Goal: Task Accomplishment & Management: Manage account settings

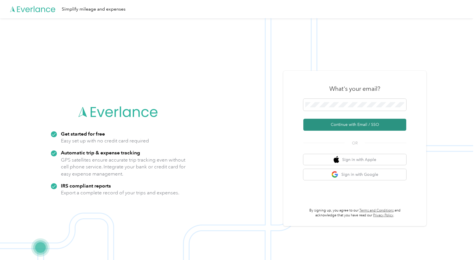
click at [355, 124] on button "Continue with Email / SSO" at bounding box center [354, 125] width 103 height 12
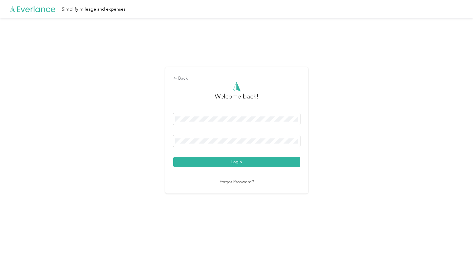
click at [233, 161] on button "Login" at bounding box center [236, 162] width 127 height 10
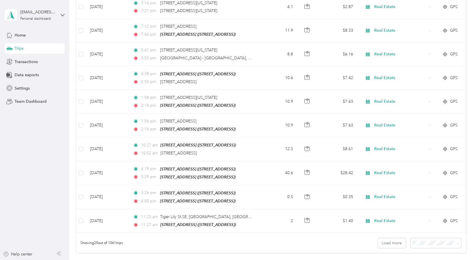
scroll to position [457, 0]
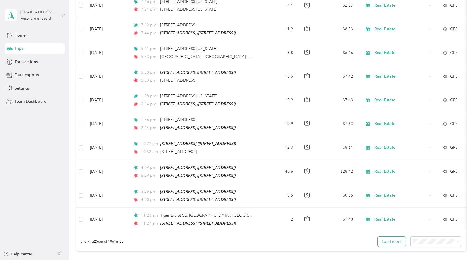
click at [392, 244] on button "Load more" at bounding box center [392, 242] width 28 height 10
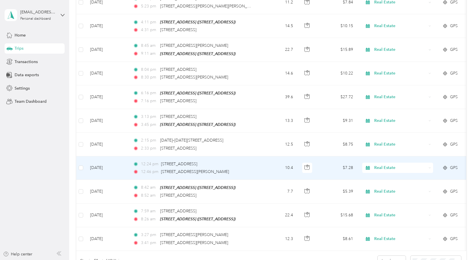
scroll to position [1115, 0]
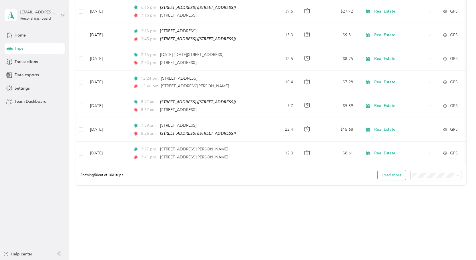
click at [395, 170] on button "Load more" at bounding box center [392, 175] width 28 height 10
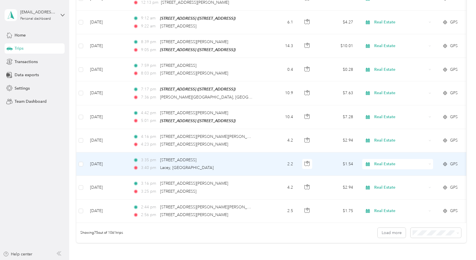
scroll to position [1702, 0]
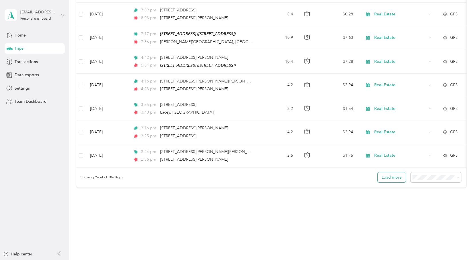
click at [390, 173] on button "Load more" at bounding box center [392, 178] width 28 height 10
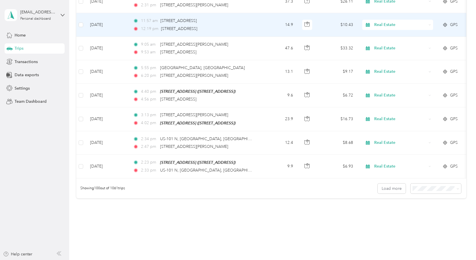
scroll to position [2290, 0]
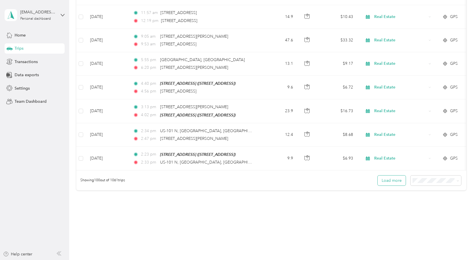
click at [392, 176] on button "Load more" at bounding box center [392, 181] width 28 height 10
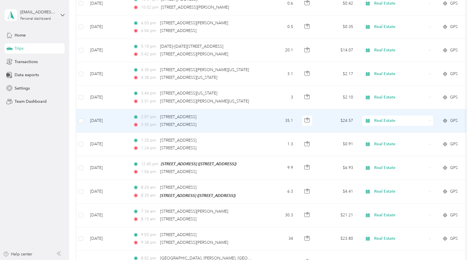
scroll to position [2878, 0]
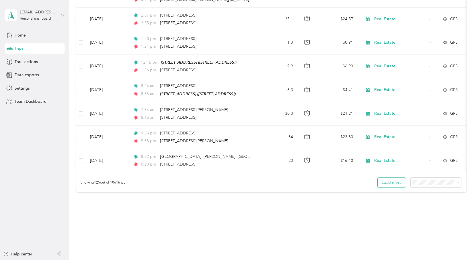
click at [389, 178] on button "Load more" at bounding box center [392, 183] width 28 height 10
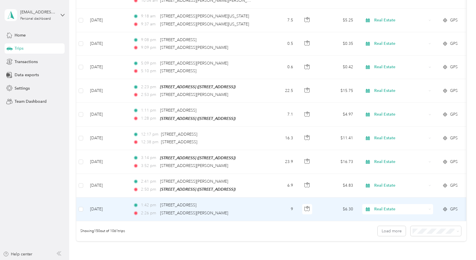
scroll to position [3465, 0]
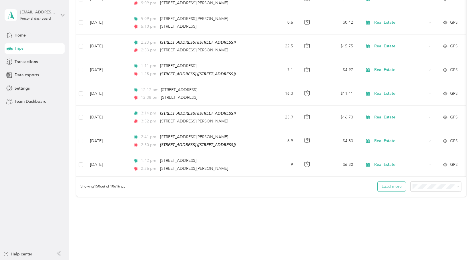
click at [393, 182] on button "Load more" at bounding box center [392, 187] width 28 height 10
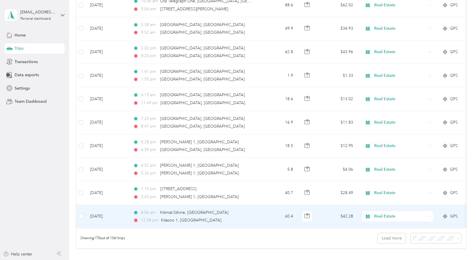
scroll to position [4053, 0]
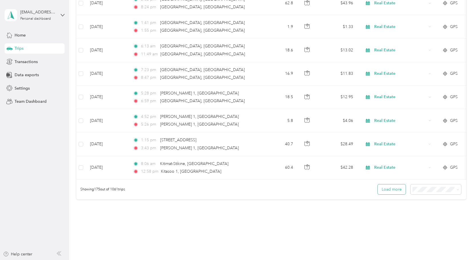
click at [389, 185] on button "Load more" at bounding box center [392, 190] width 28 height 10
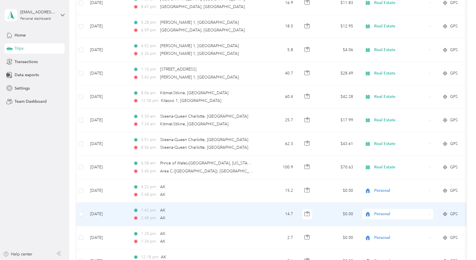
scroll to position [4110, 0]
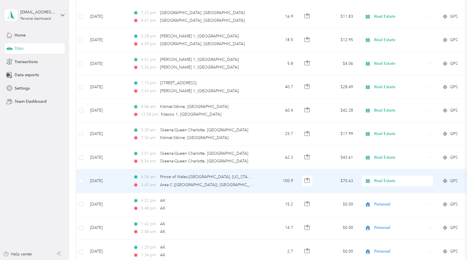
click at [429, 180] on icon at bounding box center [429, 181] width 3 height 3
click at [382, 179] on span "Personal" at bounding box center [402, 179] width 53 height 6
click at [428, 180] on icon at bounding box center [429, 181] width 3 height 3
click at [381, 180] on li "Personal" at bounding box center [397, 176] width 71 height 10
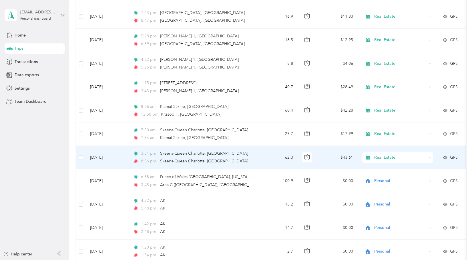
click at [429, 156] on icon at bounding box center [429, 157] width 3 height 3
click at [381, 154] on span "Personal" at bounding box center [402, 154] width 53 height 6
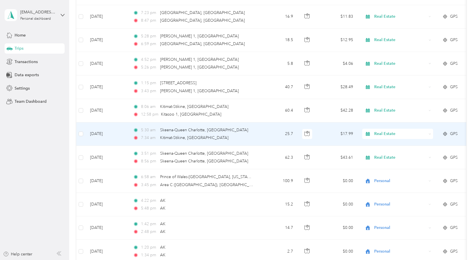
click at [430, 133] on icon at bounding box center [429, 134] width 3 height 3
click at [396, 131] on span "Personal" at bounding box center [402, 131] width 53 height 6
click at [432, 129] on div "Real Estate" at bounding box center [397, 134] width 71 height 10
click at [383, 131] on span "Personal" at bounding box center [402, 131] width 53 height 6
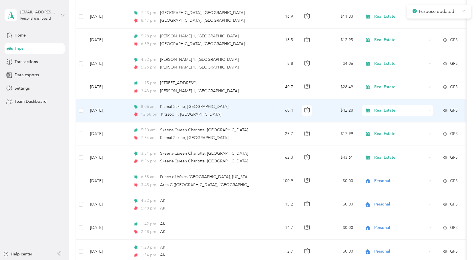
click at [429, 110] on icon at bounding box center [430, 110] width 2 height 1
click at [388, 107] on span "Personal" at bounding box center [402, 108] width 53 height 6
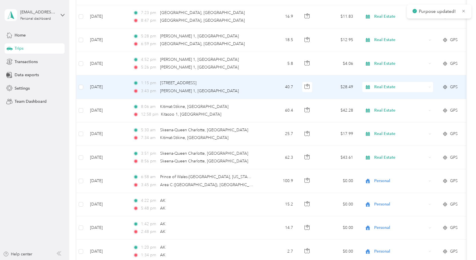
click at [430, 86] on icon at bounding box center [429, 87] width 3 height 3
click at [393, 84] on span "Personal" at bounding box center [402, 85] width 53 height 6
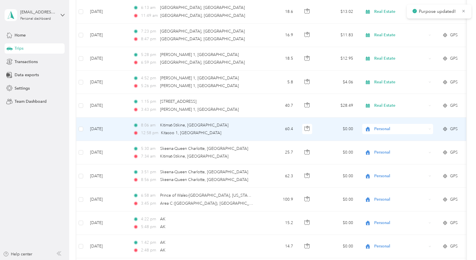
scroll to position [4082, 0]
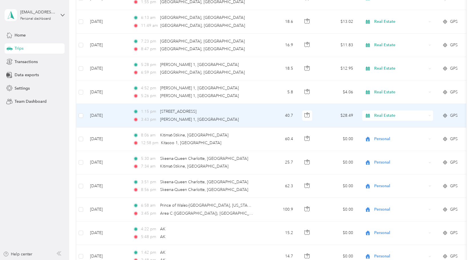
click at [430, 115] on icon at bounding box center [430, 115] width 2 height 1
click at [388, 113] on span "Personal" at bounding box center [402, 114] width 53 height 6
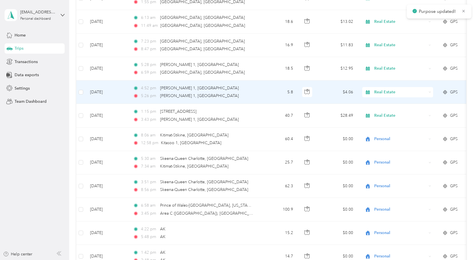
click at [430, 91] on icon at bounding box center [429, 92] width 3 height 3
click at [390, 90] on span "Personal" at bounding box center [402, 89] width 53 height 6
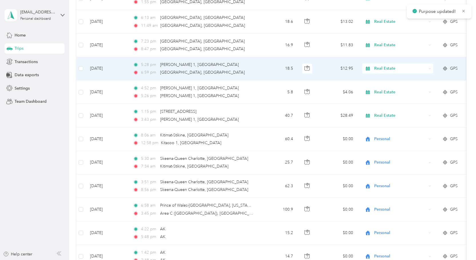
click at [429, 67] on icon at bounding box center [429, 68] width 3 height 3
click at [391, 66] on span "Personal" at bounding box center [402, 66] width 53 height 6
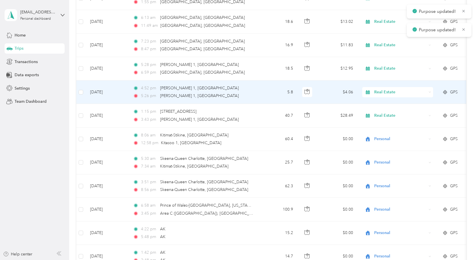
scroll to position [4024, 0]
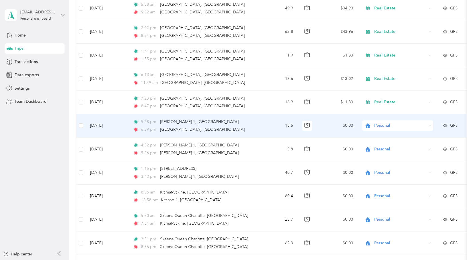
click at [431, 125] on icon at bounding box center [429, 126] width 3 height 3
drag, startPoint x: 383, startPoint y: 123, endPoint x: 402, endPoint y: 111, distance: 22.1
click at [383, 123] on span "Personal" at bounding box center [399, 122] width 46 height 6
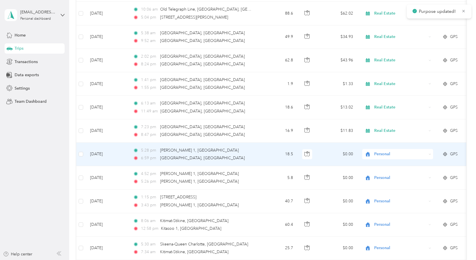
scroll to position [3967, 0]
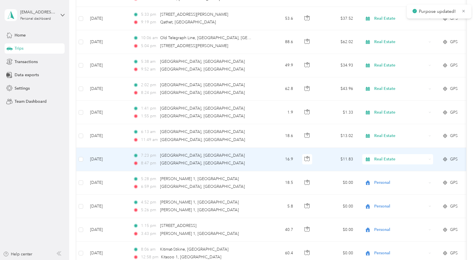
click at [430, 154] on div "Real Estate" at bounding box center [397, 159] width 71 height 10
click at [391, 156] on span "Personal" at bounding box center [402, 158] width 53 height 6
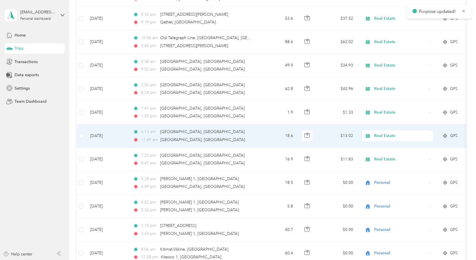
click at [430, 135] on icon at bounding box center [429, 136] width 3 height 3
click at [388, 133] on span "Personal" at bounding box center [402, 134] width 53 height 6
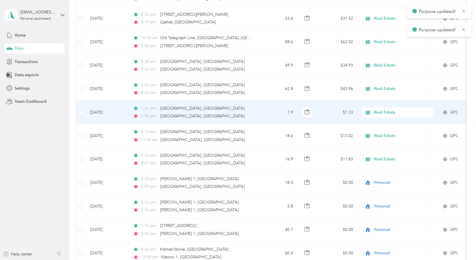
click at [429, 111] on icon at bounding box center [429, 112] width 3 height 3
click at [392, 109] on span "Personal" at bounding box center [402, 111] width 53 height 6
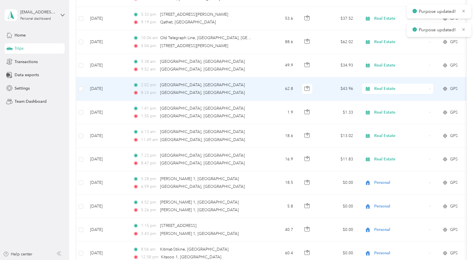
click at [430, 88] on icon at bounding box center [429, 89] width 3 height 3
click at [394, 87] on span "Personal" at bounding box center [402, 87] width 53 height 6
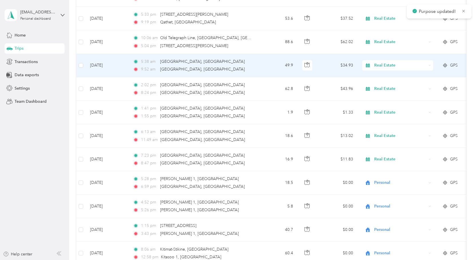
click at [430, 64] on icon at bounding box center [429, 65] width 3 height 3
click at [394, 62] on span "Personal" at bounding box center [402, 63] width 53 height 6
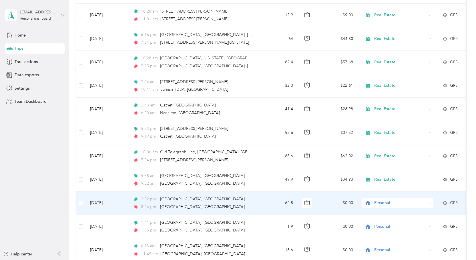
scroll to position [3824, 0]
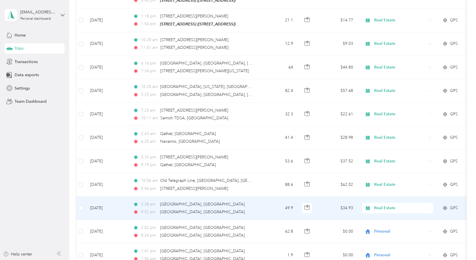
click at [429, 207] on icon at bounding box center [429, 208] width 3 height 3
click at [390, 113] on span "Personal" at bounding box center [402, 113] width 53 height 6
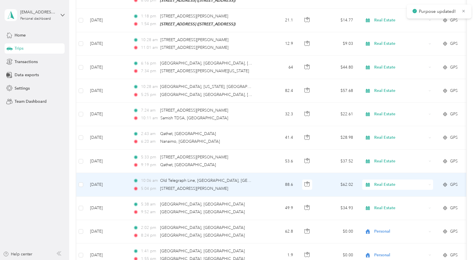
click at [429, 184] on icon at bounding box center [430, 184] width 2 height 1
click at [390, 181] on span "Personal" at bounding box center [402, 183] width 53 height 6
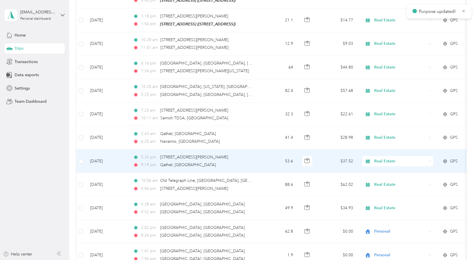
click at [428, 156] on div "Real Estate" at bounding box center [397, 161] width 71 height 10
click at [388, 159] on span "Personal" at bounding box center [402, 160] width 53 height 6
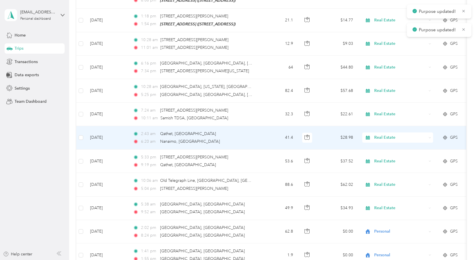
click at [429, 137] on icon at bounding box center [429, 138] width 3 height 3
click at [392, 136] on span "Personal" at bounding box center [402, 135] width 53 height 6
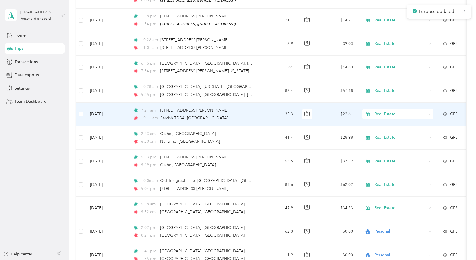
click at [430, 113] on icon at bounding box center [429, 114] width 3 height 3
click at [389, 112] on span "Personal" at bounding box center [402, 112] width 53 height 6
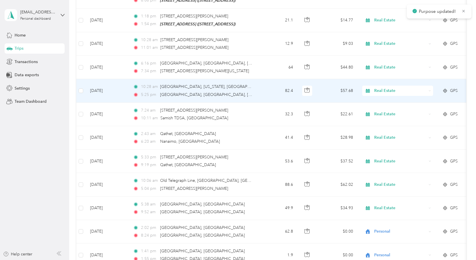
click at [430, 90] on icon at bounding box center [429, 91] width 3 height 3
click at [400, 87] on span "Personal" at bounding box center [402, 88] width 53 height 6
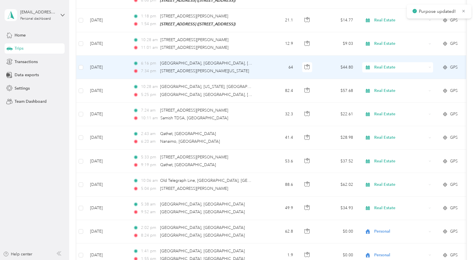
click at [429, 66] on icon at bounding box center [429, 67] width 3 height 3
click at [391, 66] on span "Personal" at bounding box center [402, 66] width 53 height 6
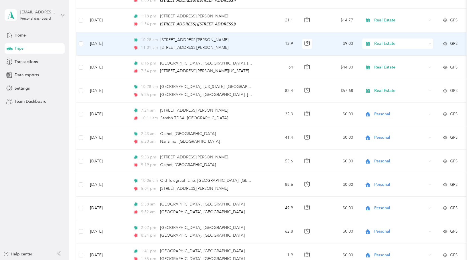
click at [430, 43] on icon at bounding box center [429, 44] width 3 height 3
click at [398, 41] on span "Personal" at bounding box center [402, 42] width 53 height 6
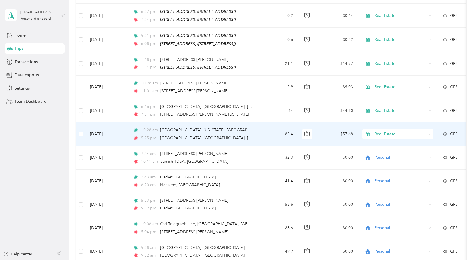
scroll to position [3767, 0]
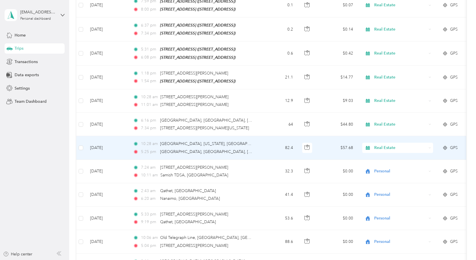
click at [430, 147] on icon at bounding box center [429, 148] width 3 height 3
click at [391, 144] on span "Personal" at bounding box center [399, 145] width 46 height 6
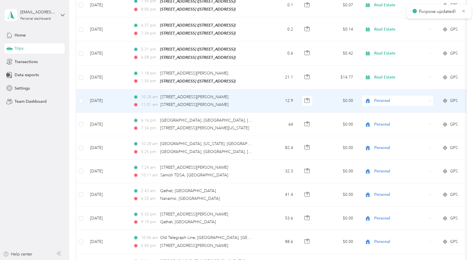
scroll to position [3739, 0]
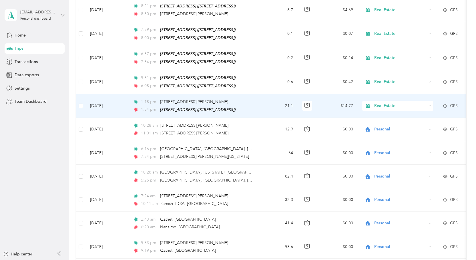
click at [430, 105] on icon at bounding box center [429, 106] width 3 height 3
click at [377, 104] on li "Personal" at bounding box center [397, 101] width 71 height 10
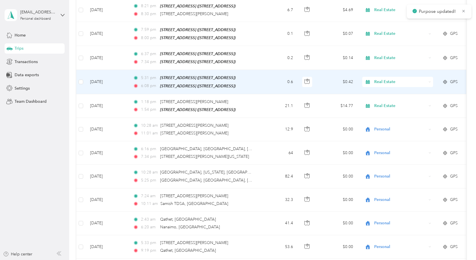
click at [430, 81] on icon at bounding box center [429, 82] width 3 height 3
click at [394, 80] on span "Personal" at bounding box center [402, 78] width 53 height 6
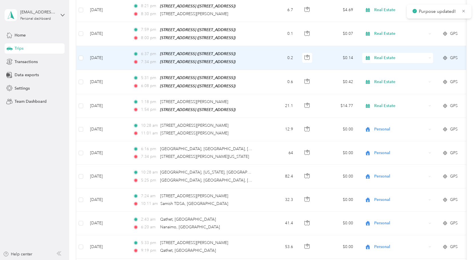
drag, startPoint x: 431, startPoint y: 36, endPoint x: 424, endPoint y: 39, distance: 8.2
click at [431, 53] on div "Real Estate" at bounding box center [397, 58] width 71 height 10
click at [402, 59] on ol "Work Personal Real Estate Other Charity Medical Moving Commute Personal" at bounding box center [397, 79] width 71 height 80
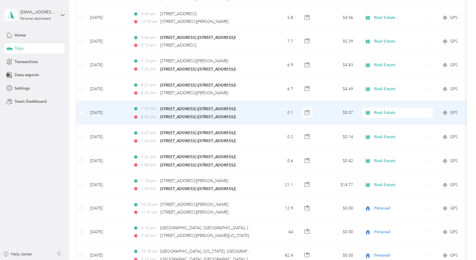
scroll to position [3653, 0]
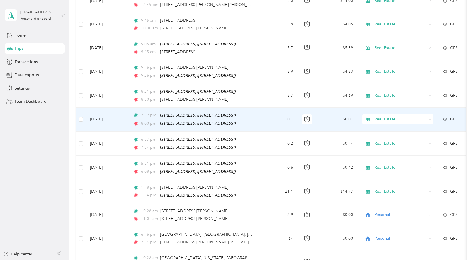
click at [429, 118] on icon at bounding box center [429, 119] width 3 height 3
click at [398, 119] on li "Personal" at bounding box center [397, 119] width 71 height 10
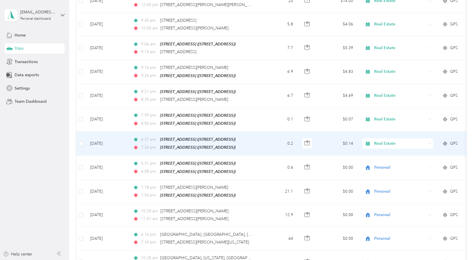
click at [430, 142] on icon at bounding box center [429, 143] width 3 height 3
click at [386, 143] on li "Personal" at bounding box center [397, 143] width 71 height 10
click at [430, 139] on div "Real Estate" at bounding box center [397, 144] width 71 height 10
click at [384, 141] on span "Personal" at bounding box center [402, 143] width 53 height 6
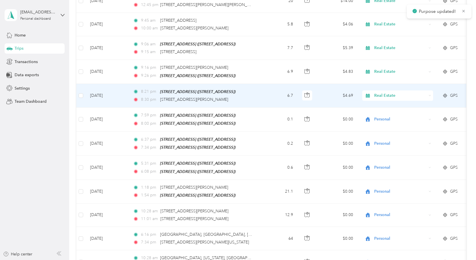
click at [428, 91] on div "Real Estate" at bounding box center [397, 96] width 71 height 10
click at [377, 95] on span "Personal" at bounding box center [402, 96] width 53 height 6
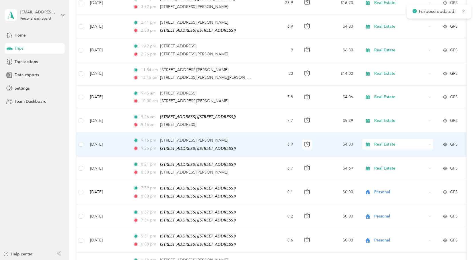
scroll to position [3567, 0]
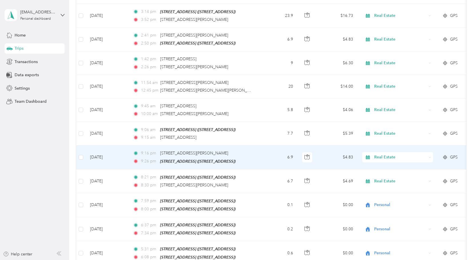
click at [429, 156] on icon at bounding box center [429, 157] width 3 height 3
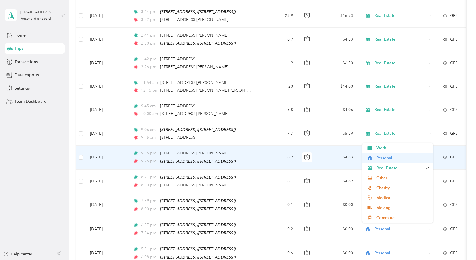
click at [383, 156] on span "Personal" at bounding box center [402, 158] width 53 height 6
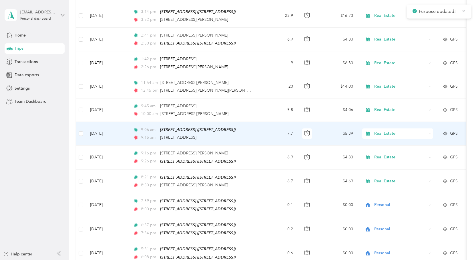
click at [431, 133] on icon at bounding box center [429, 134] width 3 height 3
click at [382, 135] on li "Personal" at bounding box center [397, 135] width 71 height 10
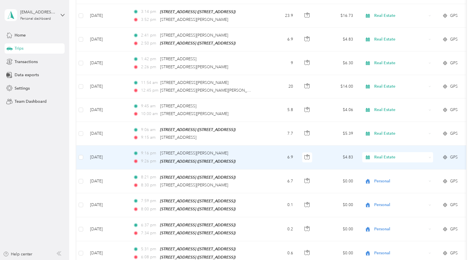
click at [430, 156] on icon at bounding box center [429, 157] width 3 height 3
click at [390, 157] on span "Personal" at bounding box center [402, 158] width 53 height 6
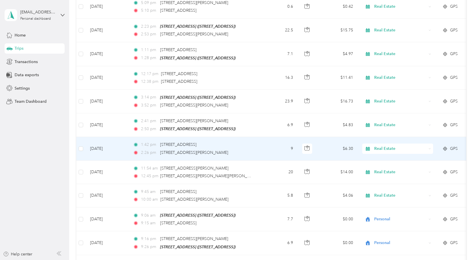
scroll to position [3453, 0]
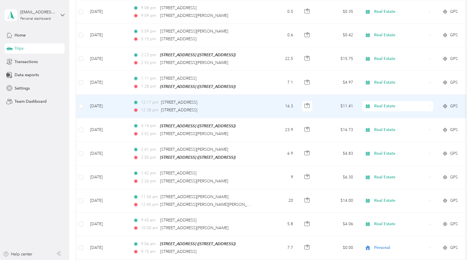
click at [430, 105] on icon at bounding box center [429, 106] width 3 height 3
click at [388, 108] on li "Personal" at bounding box center [397, 107] width 71 height 10
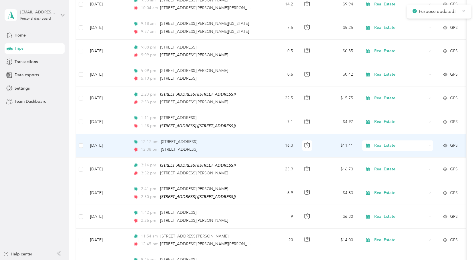
scroll to position [3396, 0]
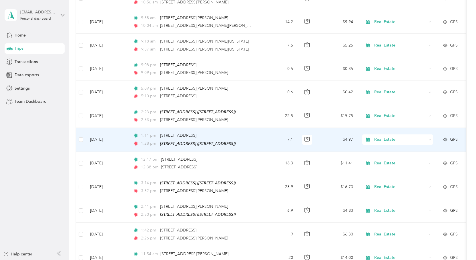
click at [428, 135] on div "Real Estate" at bounding box center [397, 140] width 71 height 10
click at [385, 138] on span "Personal" at bounding box center [402, 141] width 53 height 6
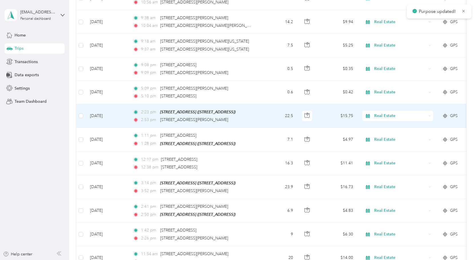
click at [430, 115] on icon at bounding box center [429, 116] width 3 height 3
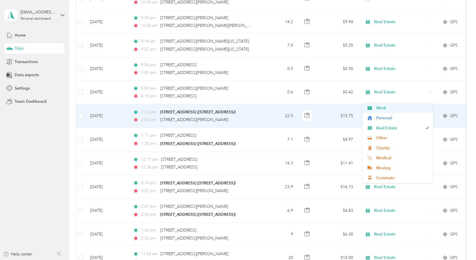
click at [390, 114] on li "Personal" at bounding box center [397, 118] width 71 height 10
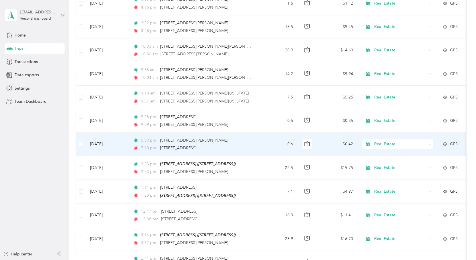
scroll to position [3338, 0]
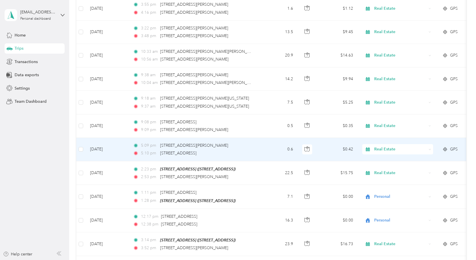
click at [429, 148] on icon at bounding box center [429, 149] width 3 height 3
click at [392, 150] on span "Personal" at bounding box center [402, 150] width 53 height 6
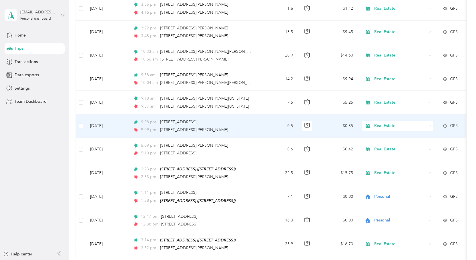
click at [429, 125] on icon at bounding box center [430, 125] width 2 height 1
click at [422, 127] on span "Personal" at bounding box center [402, 128] width 53 height 6
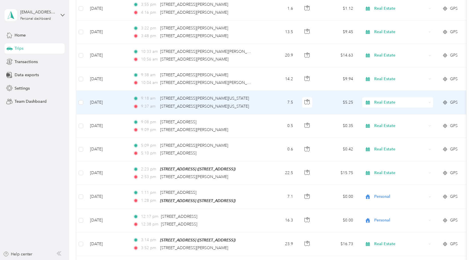
click at [429, 101] on icon at bounding box center [429, 102] width 3 height 3
click at [391, 102] on span "Personal" at bounding box center [402, 104] width 53 height 6
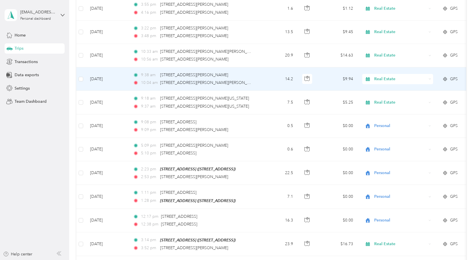
click at [429, 78] on icon at bounding box center [429, 79] width 3 height 3
click at [386, 79] on span "Personal" at bounding box center [402, 79] width 53 height 6
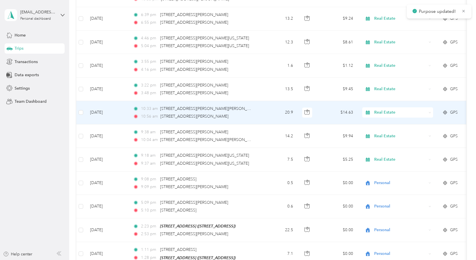
scroll to position [3253, 0]
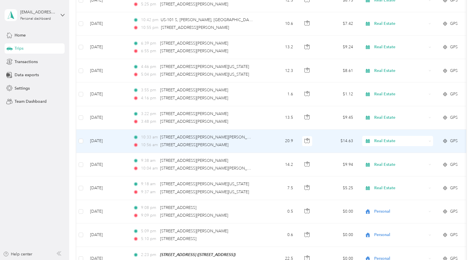
click at [429, 141] on icon at bounding box center [430, 141] width 2 height 1
click at [384, 143] on span "Personal" at bounding box center [402, 143] width 53 height 6
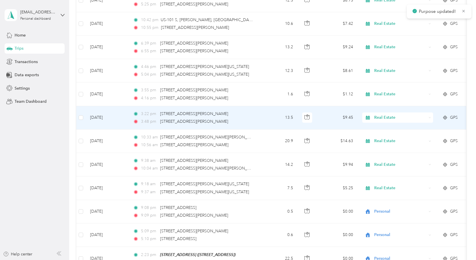
click at [428, 117] on icon at bounding box center [429, 118] width 3 height 3
drag, startPoint x: 377, startPoint y: 118, endPoint x: 323, endPoint y: 68, distance: 73.4
click at [377, 118] on span "Personal" at bounding box center [402, 120] width 53 height 6
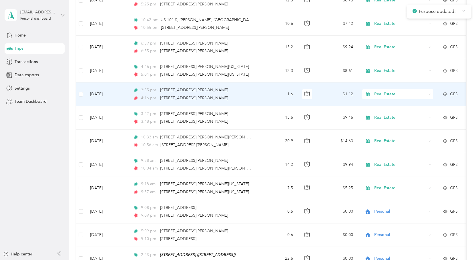
click at [429, 94] on icon at bounding box center [430, 94] width 2 height 1
click at [386, 96] on span "Personal" at bounding box center [402, 96] width 53 height 6
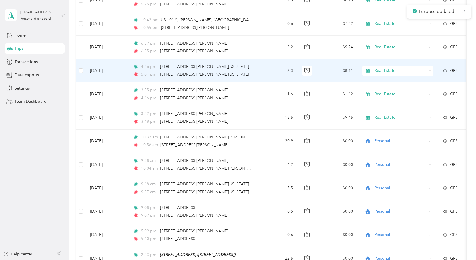
click at [428, 66] on div "Real Estate" at bounding box center [397, 71] width 71 height 10
click at [390, 73] on li "Personal" at bounding box center [397, 70] width 71 height 10
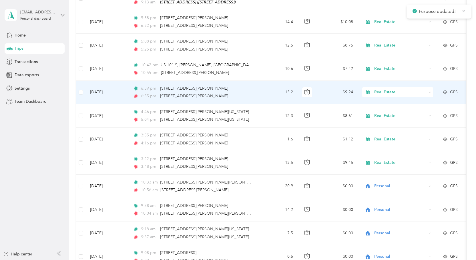
scroll to position [3196, 0]
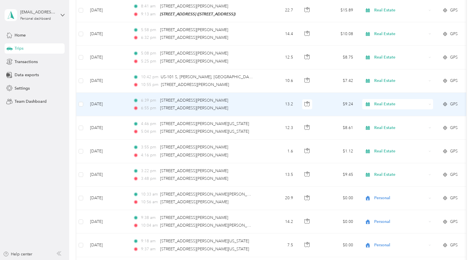
click at [429, 103] on icon at bounding box center [429, 104] width 3 height 3
click at [400, 104] on span "Personal" at bounding box center [402, 106] width 53 height 6
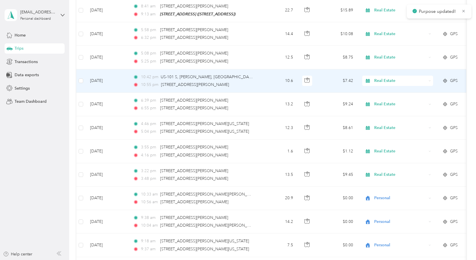
click at [430, 80] on icon at bounding box center [429, 81] width 3 height 3
click at [396, 81] on span "Personal" at bounding box center [402, 83] width 53 height 6
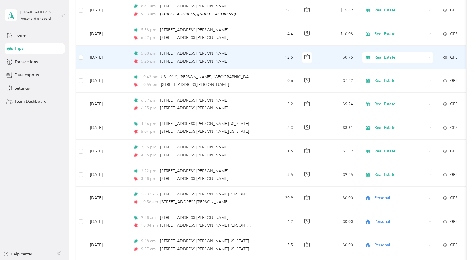
click at [430, 56] on icon at bounding box center [429, 57] width 3 height 3
click at [397, 59] on span "Personal" at bounding box center [402, 58] width 53 height 6
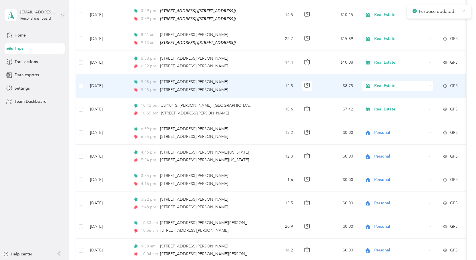
scroll to position [3138, 0]
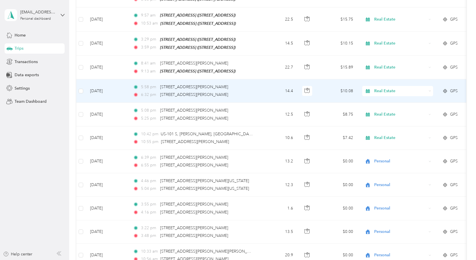
click at [430, 91] on icon at bounding box center [430, 91] width 2 height 1
click at [389, 93] on span "Personal" at bounding box center [402, 92] width 53 height 6
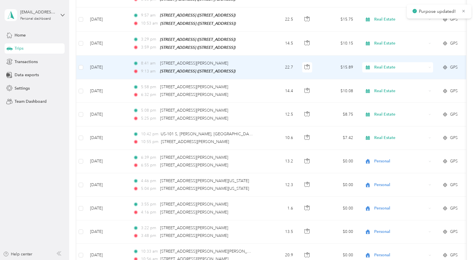
click at [431, 62] on div "Real Estate" at bounding box center [397, 67] width 71 height 10
click at [388, 68] on span "Personal" at bounding box center [402, 69] width 53 height 6
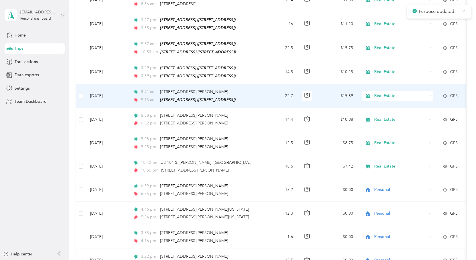
scroll to position [3081, 0]
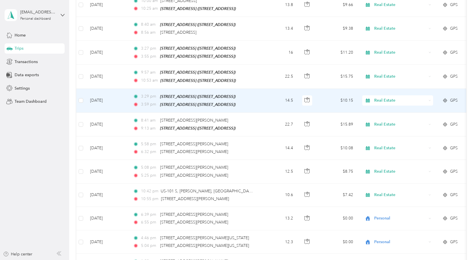
click at [428, 95] on div "Real Estate" at bounding box center [397, 100] width 71 height 10
click at [386, 103] on span "Personal" at bounding box center [402, 103] width 53 height 6
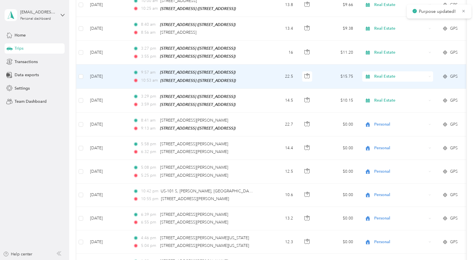
click at [429, 75] on icon at bounding box center [429, 76] width 3 height 3
click at [387, 80] on li "Personal" at bounding box center [397, 77] width 71 height 10
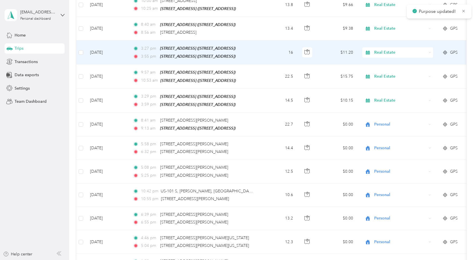
click at [430, 51] on icon at bounding box center [429, 52] width 3 height 3
click at [392, 55] on span "Personal" at bounding box center [402, 56] width 53 height 6
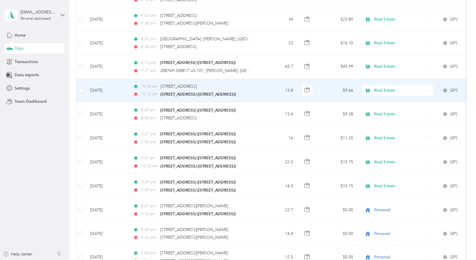
scroll to position [2967, 0]
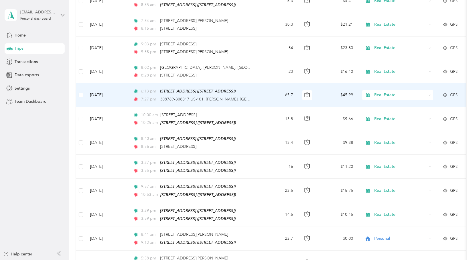
click at [429, 95] on icon at bounding box center [430, 95] width 2 height 1
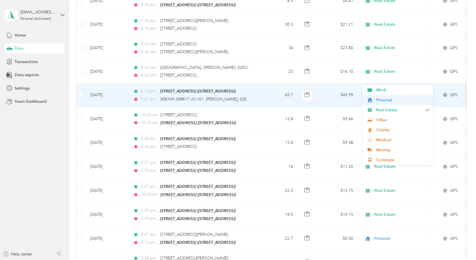
click at [385, 98] on span "Personal" at bounding box center [402, 100] width 53 height 6
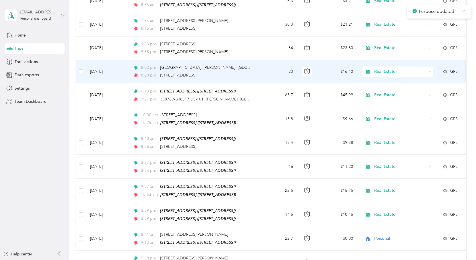
click at [430, 67] on div "Real Estate" at bounding box center [397, 72] width 71 height 10
click at [390, 75] on span "Personal" at bounding box center [402, 75] width 53 height 6
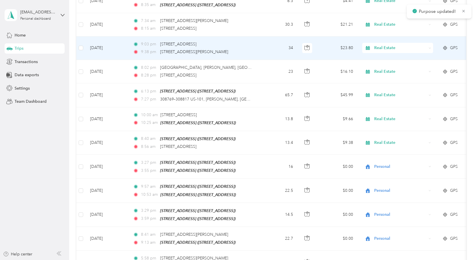
click at [430, 43] on div "Real Estate" at bounding box center [397, 48] width 71 height 10
click at [390, 53] on span "Personal" at bounding box center [402, 53] width 53 height 6
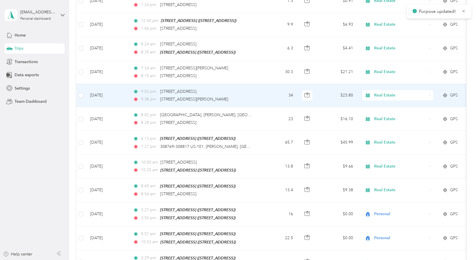
scroll to position [2881, 0]
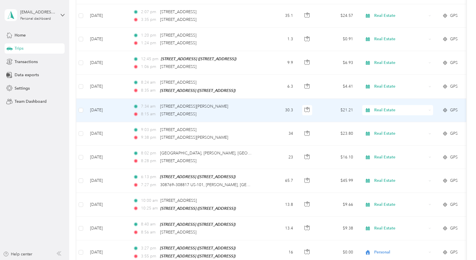
click at [428, 105] on div "Real Estate" at bounding box center [397, 110] width 71 height 10
click at [385, 115] on span "Personal" at bounding box center [402, 114] width 53 height 6
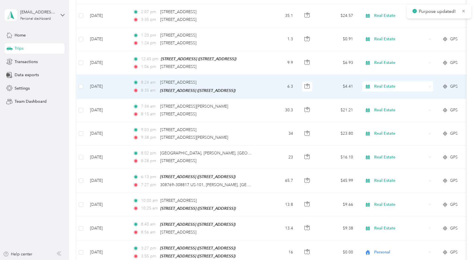
click at [431, 85] on icon at bounding box center [429, 86] width 3 height 3
click at [394, 91] on span "Personal" at bounding box center [402, 92] width 53 height 6
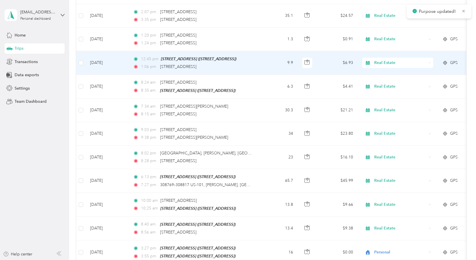
click at [430, 62] on icon at bounding box center [429, 63] width 3 height 3
click at [400, 66] on span "Personal" at bounding box center [402, 68] width 53 height 6
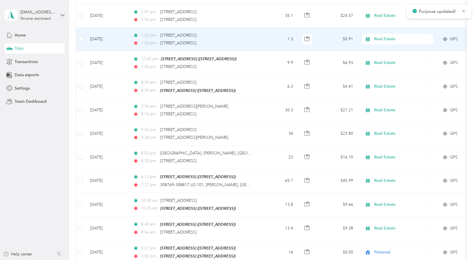
click at [428, 38] on icon at bounding box center [429, 39] width 3 height 3
click at [393, 46] on li "Personal" at bounding box center [397, 44] width 71 height 10
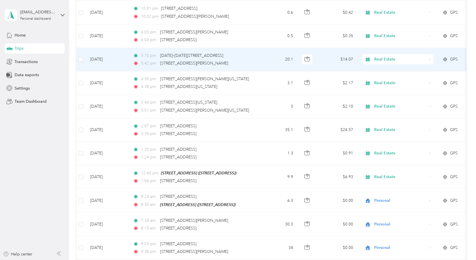
scroll to position [2738, 0]
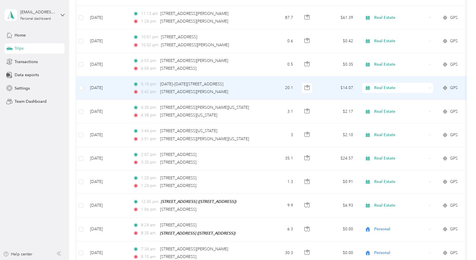
click at [428, 87] on icon at bounding box center [429, 88] width 3 height 3
click at [380, 92] on span "Personal" at bounding box center [402, 91] width 53 height 6
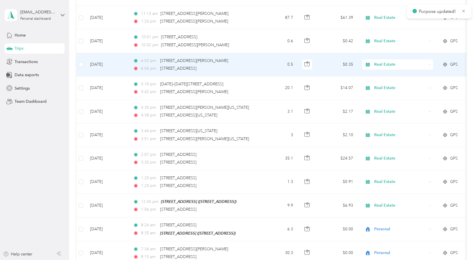
click at [429, 63] on icon at bounding box center [429, 64] width 3 height 3
click at [395, 70] on span "Personal" at bounding box center [402, 68] width 53 height 6
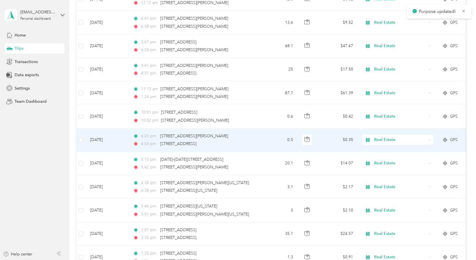
scroll to position [2653, 0]
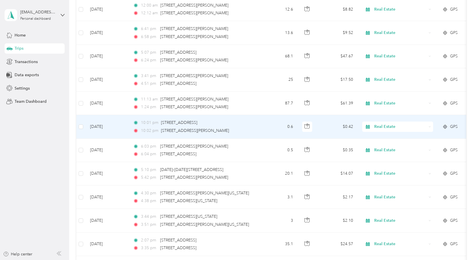
click at [428, 126] on icon at bounding box center [429, 127] width 3 height 3
drag, startPoint x: 382, startPoint y: 131, endPoint x: 362, endPoint y: 107, distance: 31.9
click at [383, 130] on span "Personal" at bounding box center [402, 132] width 53 height 6
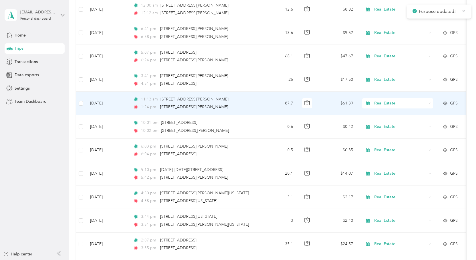
click at [428, 102] on icon at bounding box center [429, 103] width 3 height 3
click at [403, 109] on li "Personal" at bounding box center [397, 106] width 71 height 10
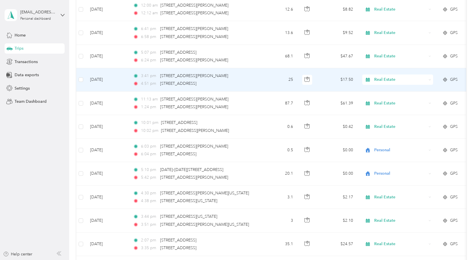
click at [429, 79] on icon at bounding box center [429, 80] width 3 height 3
click at [379, 81] on li "Personal" at bounding box center [397, 85] width 71 height 10
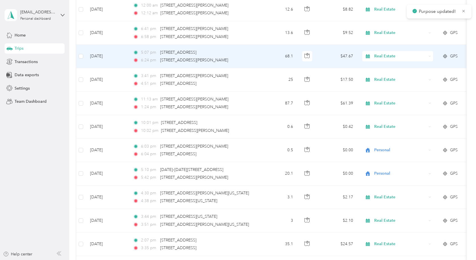
click at [432, 51] on div "Real Estate" at bounding box center [397, 56] width 71 height 10
click at [389, 61] on span "Personal" at bounding box center [402, 61] width 53 height 6
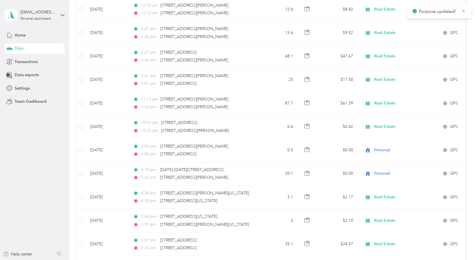
scroll to position [2567, 0]
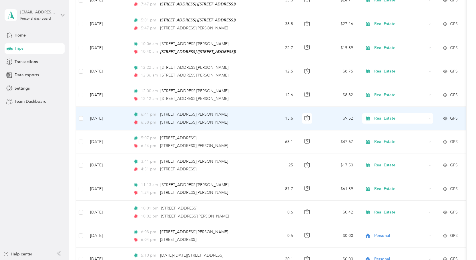
click at [429, 118] on icon at bounding box center [430, 118] width 2 height 1
click at [372, 122] on icon at bounding box center [369, 123] width 7 height 5
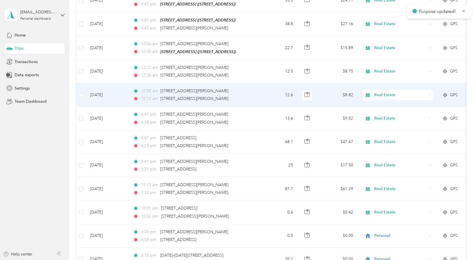
click at [430, 94] on icon at bounding box center [429, 95] width 3 height 3
click at [379, 99] on span "Personal" at bounding box center [402, 101] width 53 height 6
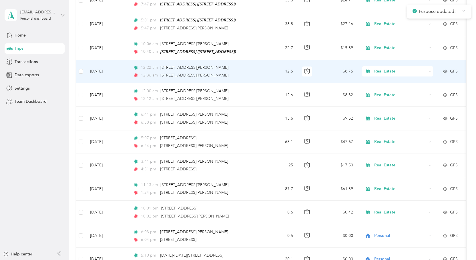
click at [430, 70] on icon at bounding box center [429, 71] width 3 height 3
click at [400, 77] on span "Personal" at bounding box center [402, 77] width 53 height 6
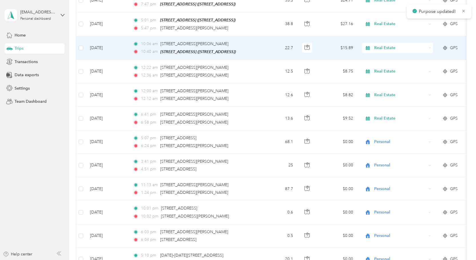
click at [430, 43] on div "Real Estate" at bounding box center [397, 48] width 71 height 10
click at [394, 53] on span "Personal" at bounding box center [402, 53] width 53 height 6
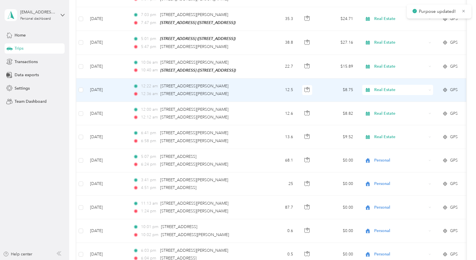
scroll to position [2538, 0]
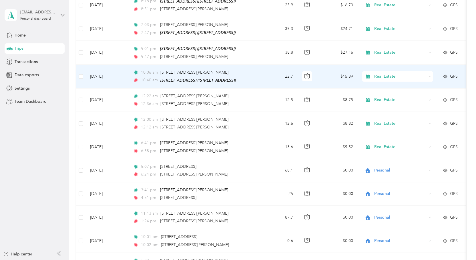
click at [430, 75] on icon at bounding box center [429, 76] width 3 height 3
click at [386, 81] on span "Personal" at bounding box center [402, 82] width 53 height 6
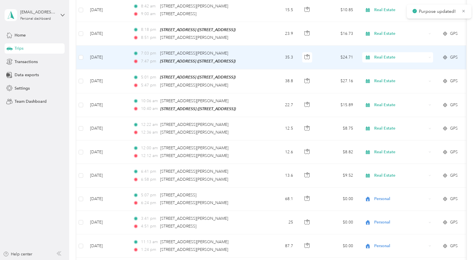
scroll to position [2481, 0]
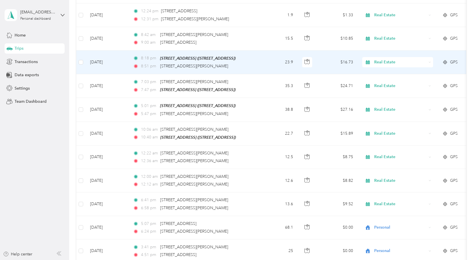
click at [430, 61] on icon at bounding box center [429, 62] width 3 height 3
click at [385, 68] on span "Personal" at bounding box center [402, 67] width 53 height 6
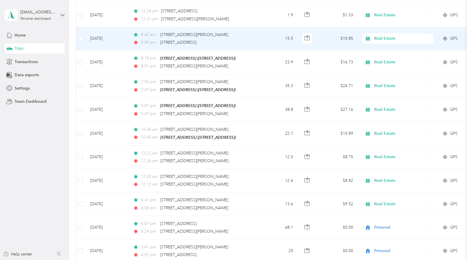
drag, startPoint x: 258, startPoint y: 23, endPoint x: 478, endPoint y: 38, distance: 220.9
click at [260, 27] on tr "[DATE] 8:42 am [STREET_ADDRESS][PERSON_NAME] 9:00 am [STREET_ADDRESS][GEOGRAPHI…" at bounding box center [312, 38] width 473 height 23
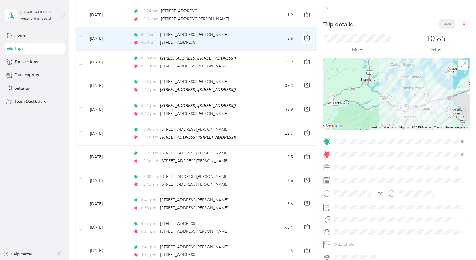
drag, startPoint x: 266, startPoint y: 25, endPoint x: 242, endPoint y: 28, distance: 23.7
click at [266, 25] on div "Trip details Save This trip cannot be edited because it is either under review,…" at bounding box center [238, 130] width 476 height 260
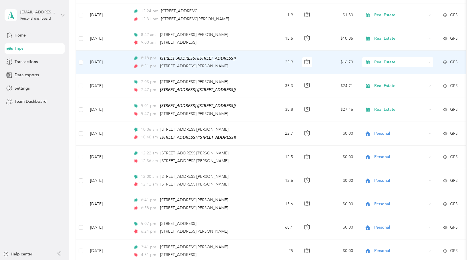
click at [429, 61] on icon at bounding box center [429, 62] width 3 height 3
drag, startPoint x: 390, startPoint y: 66, endPoint x: 433, endPoint y: 33, distance: 53.8
click at [390, 66] on span "Personal" at bounding box center [402, 69] width 53 height 6
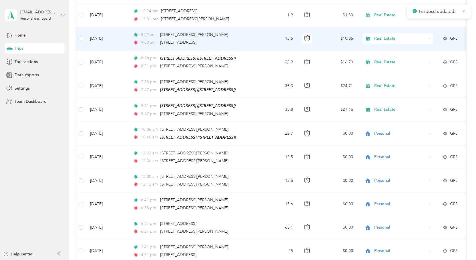
click at [429, 37] on icon at bounding box center [429, 38] width 3 height 3
click at [386, 43] on span "Personal" at bounding box center [402, 42] width 53 height 6
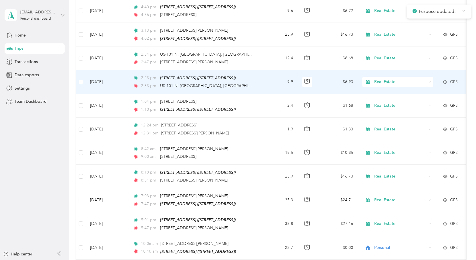
scroll to position [2338, 0]
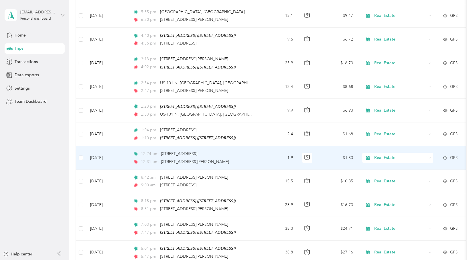
click at [429, 157] on icon at bounding box center [429, 158] width 3 height 3
click at [383, 164] on span "Personal" at bounding box center [402, 162] width 53 height 6
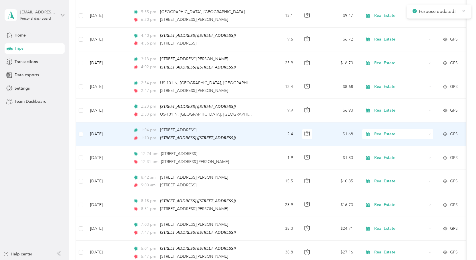
click at [430, 133] on icon at bounding box center [429, 134] width 3 height 3
click at [384, 141] on li "Personal" at bounding box center [397, 141] width 71 height 10
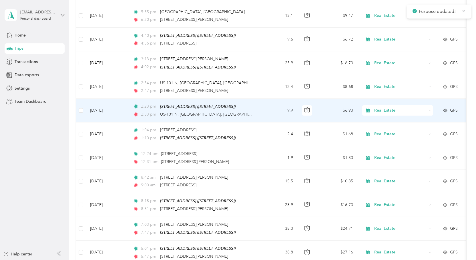
click at [430, 109] on icon at bounding box center [429, 110] width 3 height 3
click at [381, 116] on span "Personal" at bounding box center [402, 118] width 53 height 6
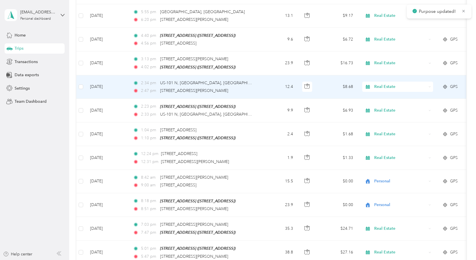
click at [429, 86] on icon at bounding box center [429, 87] width 3 height 3
click at [386, 93] on span "Personal" at bounding box center [402, 94] width 53 height 6
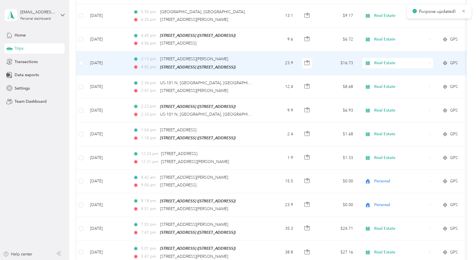
click at [430, 62] on icon at bounding box center [429, 63] width 3 height 3
click at [388, 70] on span "Personal" at bounding box center [402, 68] width 53 height 6
click at [430, 62] on icon at bounding box center [429, 63] width 3 height 3
click at [401, 71] on span "Personal" at bounding box center [402, 70] width 53 height 6
click at [430, 62] on icon at bounding box center [429, 63] width 3 height 3
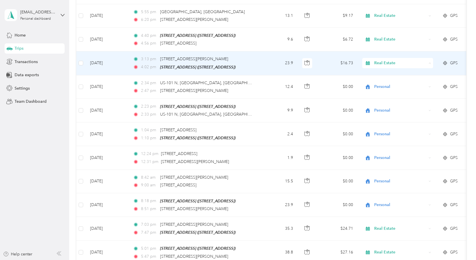
click at [386, 70] on span "Personal" at bounding box center [402, 71] width 53 height 6
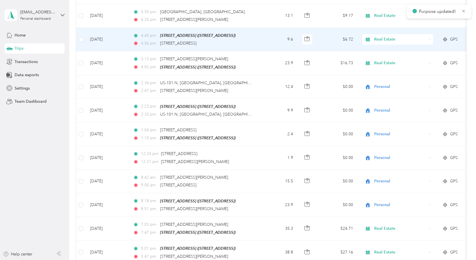
click at [430, 38] on icon at bounding box center [429, 39] width 3 height 3
click at [390, 48] on li "Personal" at bounding box center [397, 44] width 71 height 10
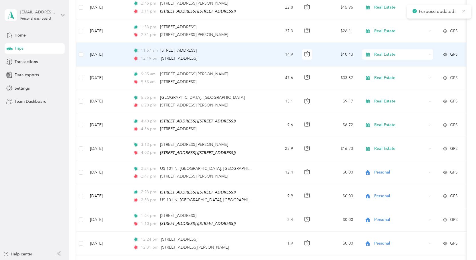
scroll to position [2195, 0]
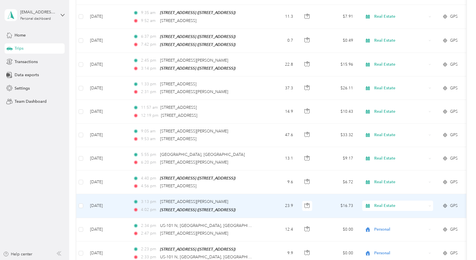
click at [431, 201] on div "Real Estate" at bounding box center [397, 206] width 71 height 10
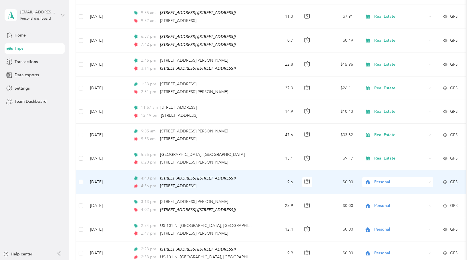
drag, startPoint x: 440, startPoint y: 176, endPoint x: 391, endPoint y: 151, distance: 55.6
click at [441, 176] on td "GPS" at bounding box center [458, 183] width 40 height 24
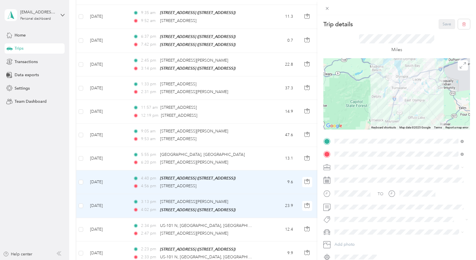
drag, startPoint x: 190, startPoint y: 141, endPoint x: 248, endPoint y: 147, distance: 58.0
click at [191, 142] on div "Trip details Save This trip cannot be edited because it is either under review,…" at bounding box center [238, 130] width 476 height 260
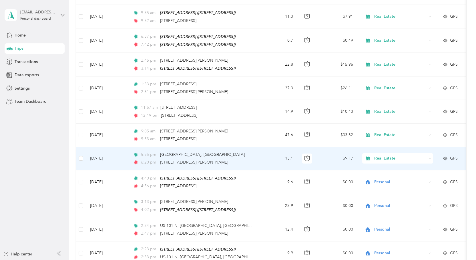
click at [430, 157] on icon at bounding box center [429, 158] width 3 height 3
click at [383, 166] on span "Personal" at bounding box center [402, 164] width 53 height 6
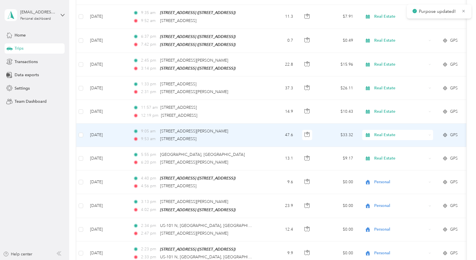
click at [430, 134] on icon at bounding box center [429, 135] width 3 height 3
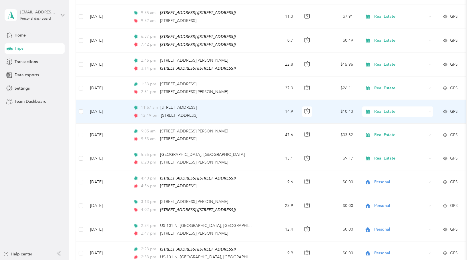
click at [431, 111] on icon at bounding box center [429, 112] width 3 height 3
click at [388, 120] on li "Personal" at bounding box center [397, 119] width 71 height 10
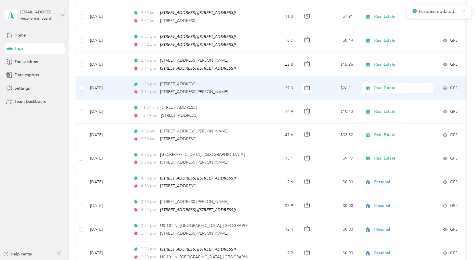
click at [430, 87] on icon at bounding box center [429, 88] width 3 height 3
click at [396, 94] on span "Personal" at bounding box center [402, 95] width 53 height 6
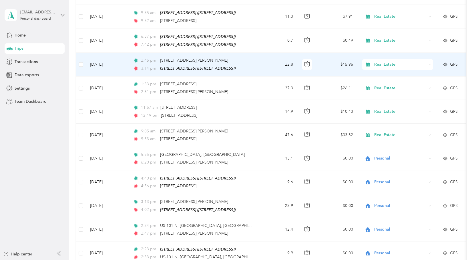
click at [429, 63] on icon at bounding box center [429, 64] width 3 height 3
click at [391, 70] on span "Personal" at bounding box center [402, 69] width 53 height 6
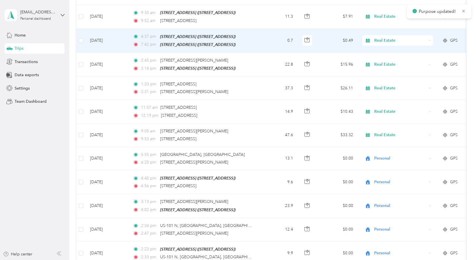
click at [429, 39] on icon at bounding box center [429, 40] width 3 height 3
drag, startPoint x: 392, startPoint y: 48, endPoint x: 424, endPoint y: 55, distance: 32.9
click at [392, 48] on span "Personal" at bounding box center [402, 49] width 53 height 6
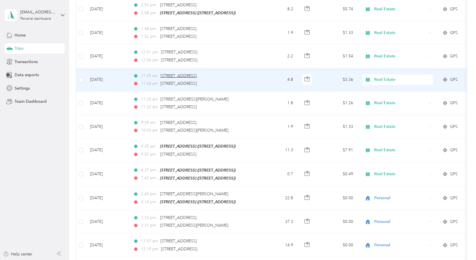
scroll to position [2052, 0]
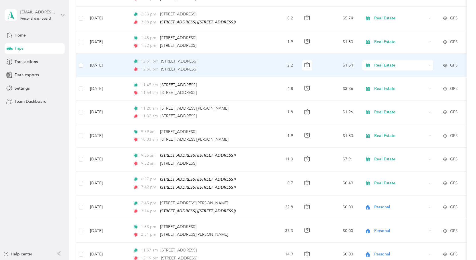
click at [429, 64] on icon at bounding box center [429, 65] width 3 height 3
click at [375, 73] on span "Personal" at bounding box center [397, 74] width 63 height 6
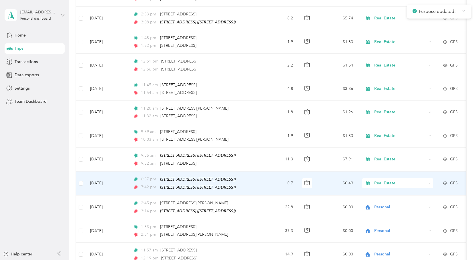
click at [429, 182] on icon at bounding box center [429, 183] width 3 height 3
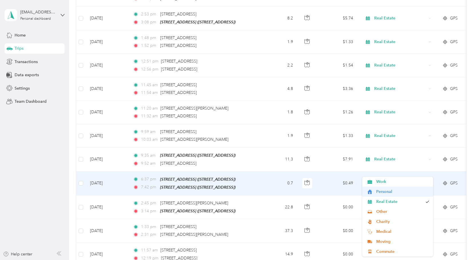
click at [385, 191] on span "Personal" at bounding box center [402, 192] width 53 height 6
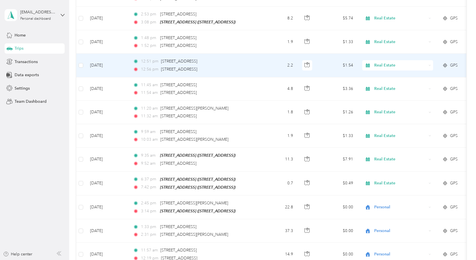
click at [430, 65] on icon at bounding box center [430, 65] width 2 height 1
click at [388, 74] on span "Personal" at bounding box center [402, 74] width 53 height 6
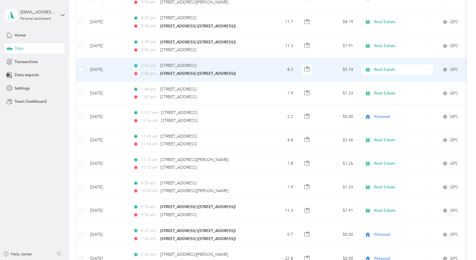
scroll to position [1995, 0]
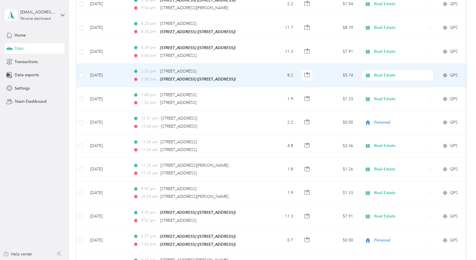
click at [430, 74] on icon at bounding box center [429, 75] width 3 height 3
drag, startPoint x: 378, startPoint y: 144, endPoint x: 404, endPoint y: 117, distance: 38.6
click at [378, 144] on span "Commute" at bounding box center [402, 144] width 53 height 6
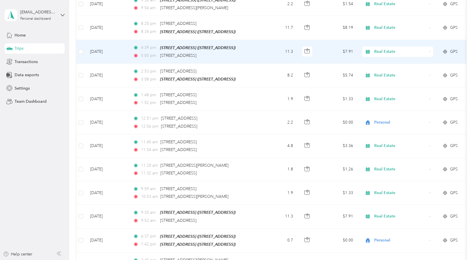
click at [429, 50] on icon at bounding box center [429, 51] width 3 height 3
click at [379, 60] on span "Personal" at bounding box center [402, 60] width 53 height 6
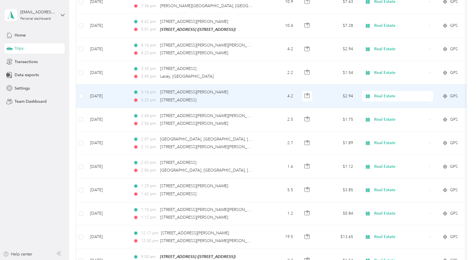
scroll to position [1738, 0]
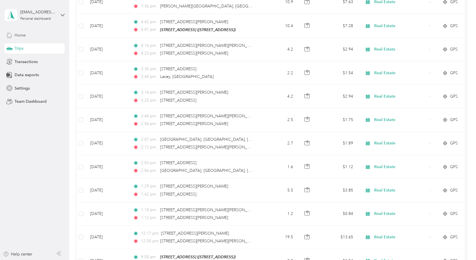
click at [13, 33] on div "Home" at bounding box center [35, 35] width 60 height 10
